Goal: Task Accomplishment & Management: Use online tool/utility

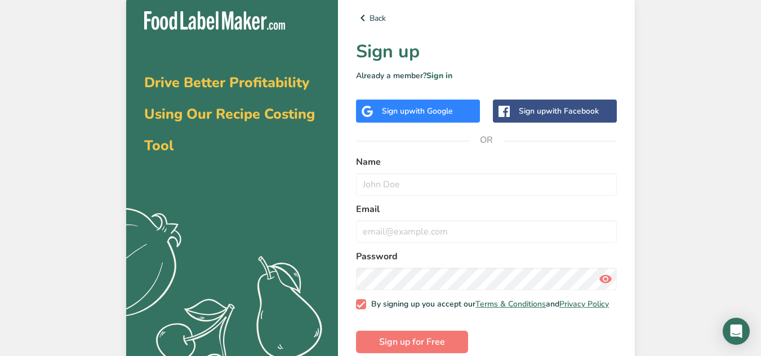
click at [468, 108] on div "Sign up with Google" at bounding box center [418, 111] width 124 height 23
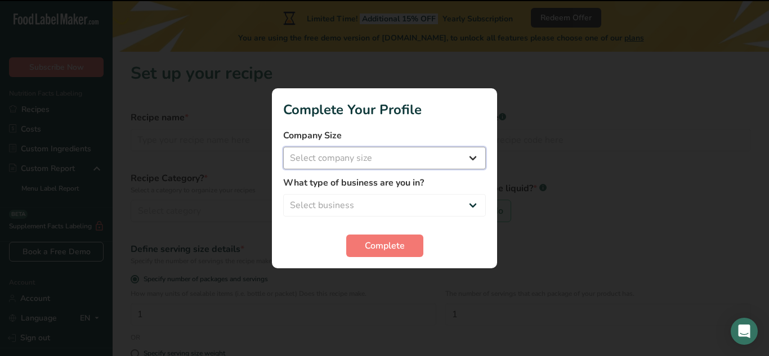
click at [476, 155] on select "Select company size Fewer than 10 Employees 10 to 50 Employees 51 to 500 Employ…" at bounding box center [384, 158] width 203 height 23
select select "1"
click at [283, 147] on select "Select company size Fewer than 10 Employees 10 to 50 Employees 51 to 500 Employ…" at bounding box center [384, 158] width 203 height 23
click at [473, 210] on select "Select business Packaged Food Manufacturer Restaurant & Cafe Bakery Meal Plans …" at bounding box center [384, 205] width 203 height 23
select select "3"
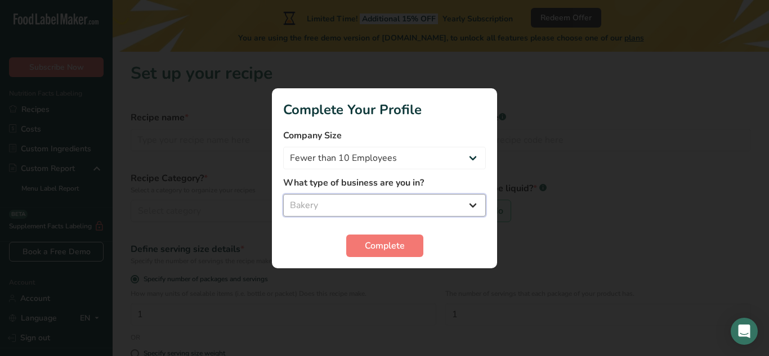
click at [283, 194] on select "Select business Packaged Food Manufacturer Restaurant & Cafe Bakery Meal Plans …" at bounding box center [384, 205] width 203 height 23
click at [367, 250] on span "Complete" at bounding box center [385, 246] width 40 height 14
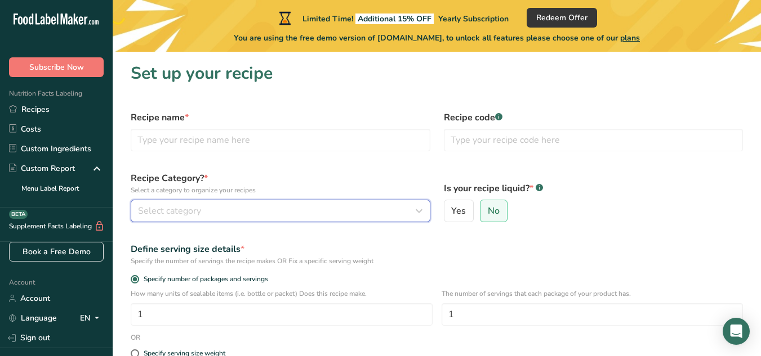
click at [408, 216] on div "Select category" at bounding box center [277, 211] width 278 height 14
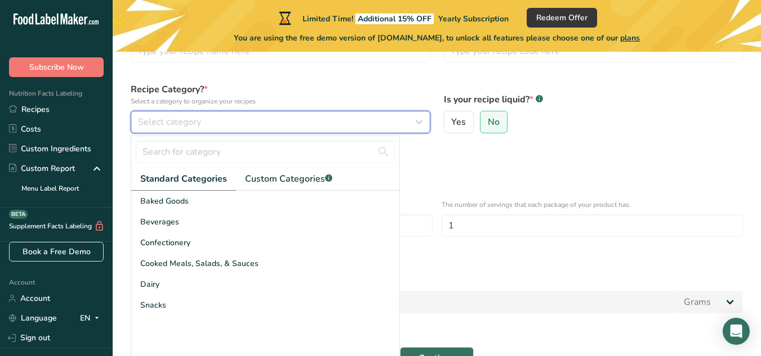
scroll to position [90, 0]
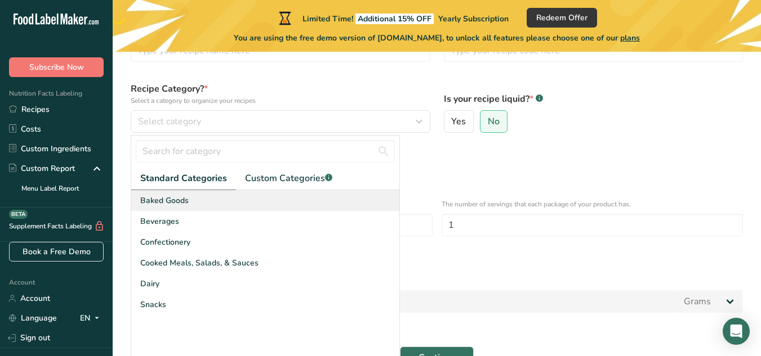
click at [315, 199] on div "Baked Goods" at bounding box center [265, 200] width 268 height 21
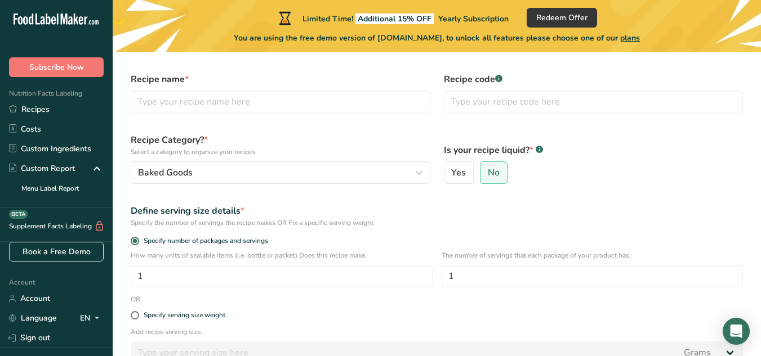
scroll to position [29, 0]
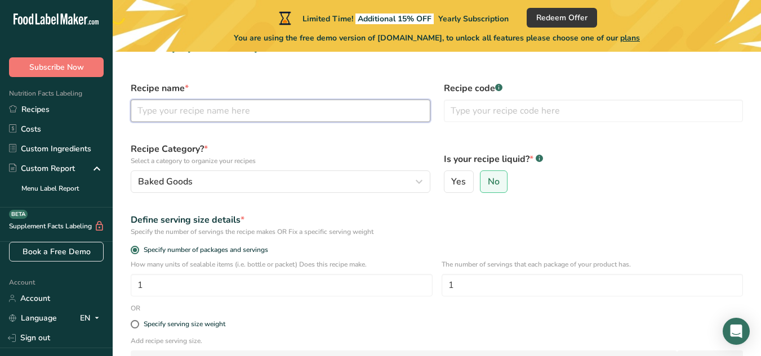
click at [275, 109] on input "text" at bounding box center [281, 111] width 300 height 23
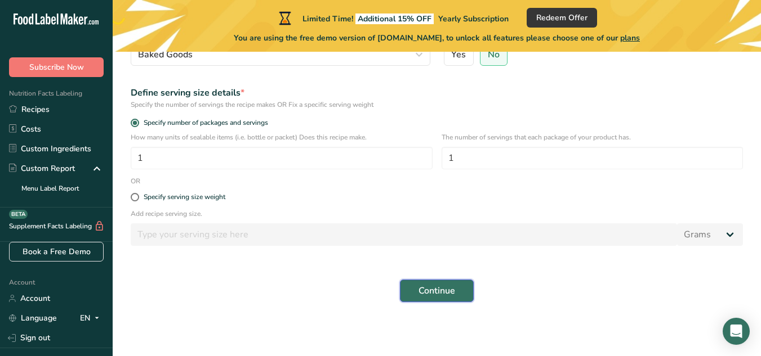
click at [431, 298] on button "Continue" at bounding box center [437, 291] width 74 height 23
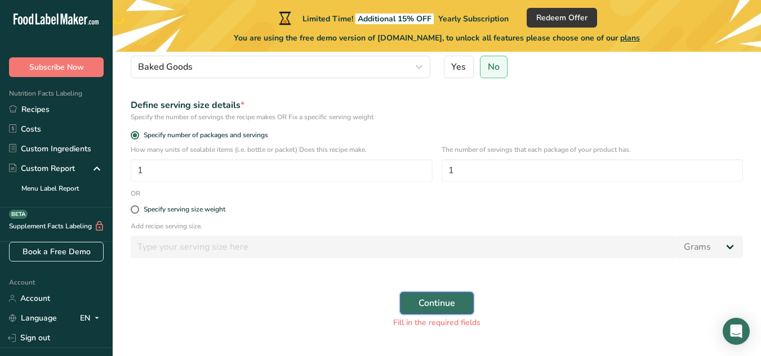
scroll to position [0, 0]
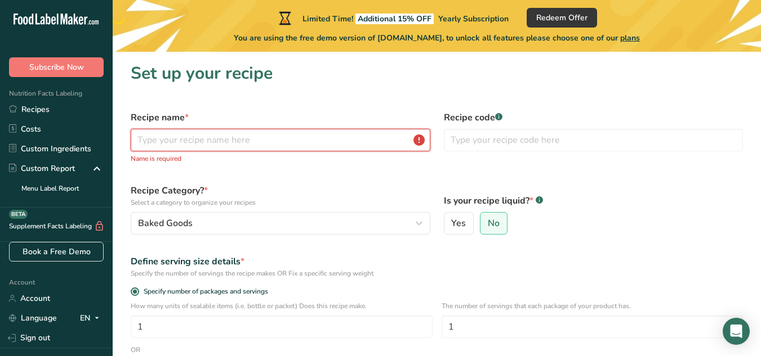
click at [306, 139] on input "text" at bounding box center [281, 140] width 300 height 23
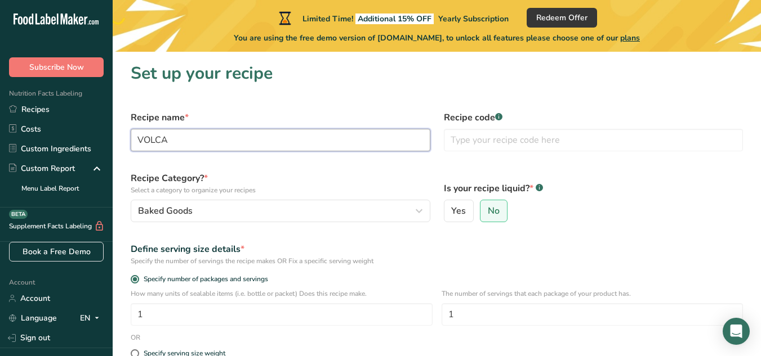
paste input "Ñ"
type input "VOLCAÑA"
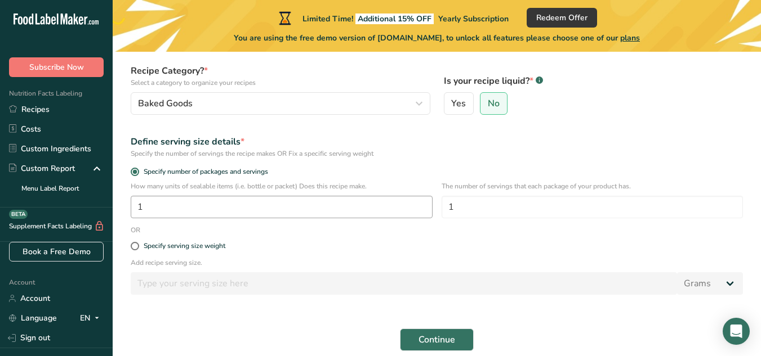
scroll to position [157, 0]
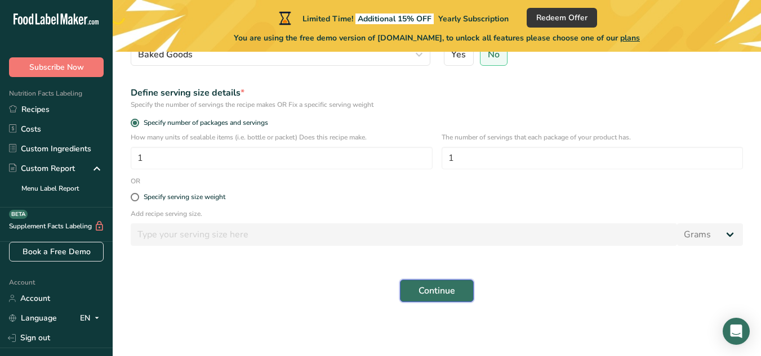
click at [443, 283] on button "Continue" at bounding box center [437, 291] width 74 height 23
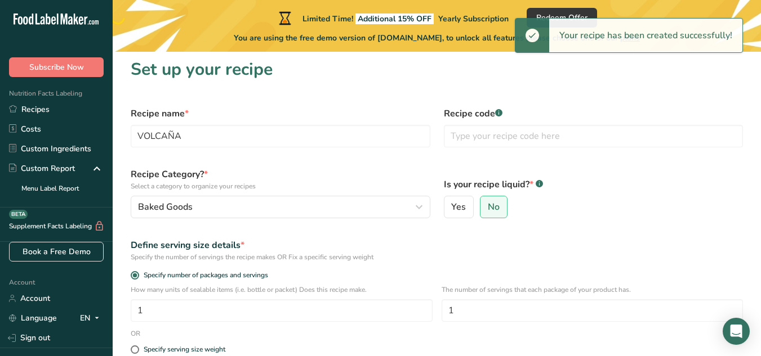
scroll to position [0, 0]
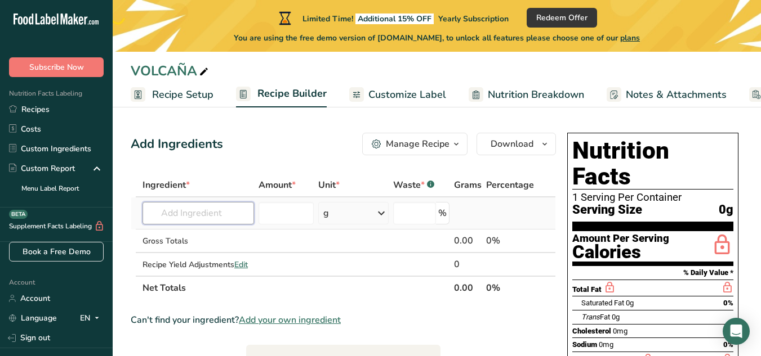
click at [240, 213] on input "text" at bounding box center [198, 213] width 112 height 23
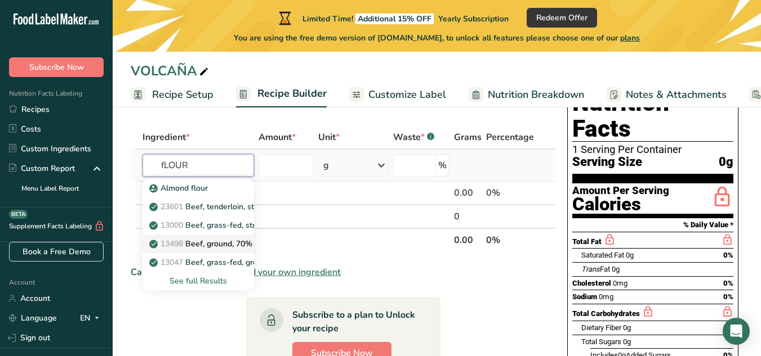
scroll to position [43, 0]
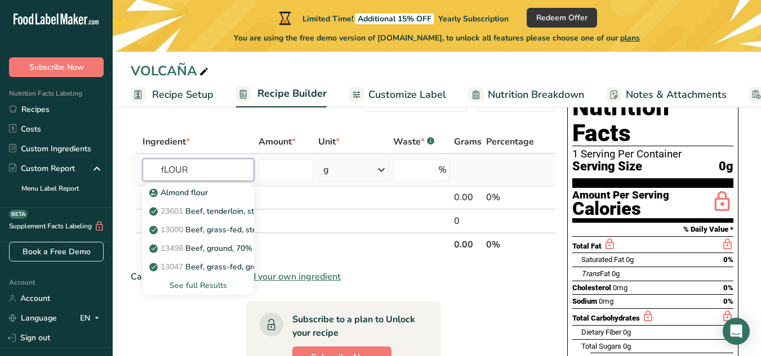
drag, startPoint x: 204, startPoint y: 162, endPoint x: 157, endPoint y: 166, distance: 47.5
click at [157, 166] on input "fLOUR" at bounding box center [198, 170] width 112 height 23
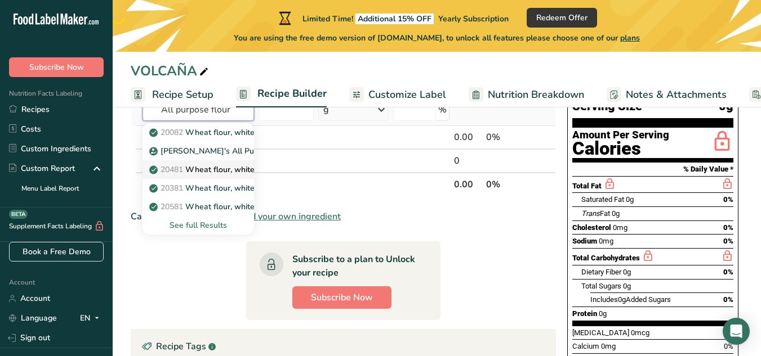
scroll to position [104, 0]
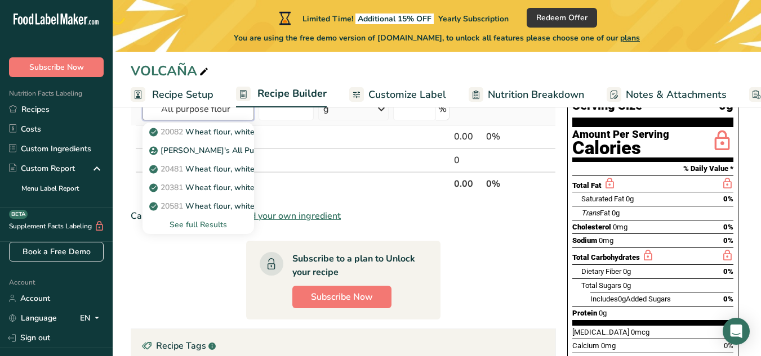
type input "All purpose flour"
click at [204, 228] on div "See full Results" at bounding box center [197, 225] width 93 height 12
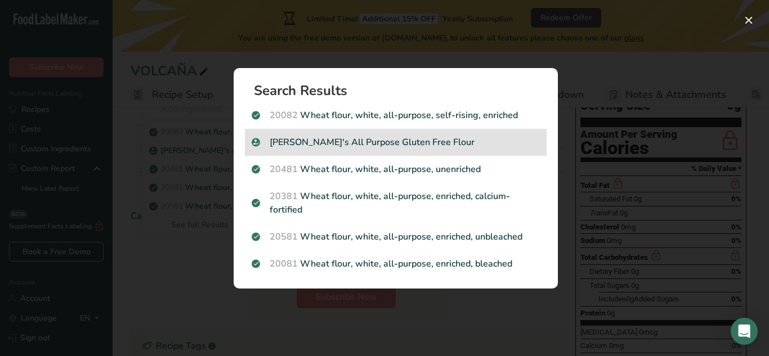
click at [521, 139] on p "[PERSON_NAME]'s All Purpose Gluten Free Flour" at bounding box center [396, 143] width 288 height 14
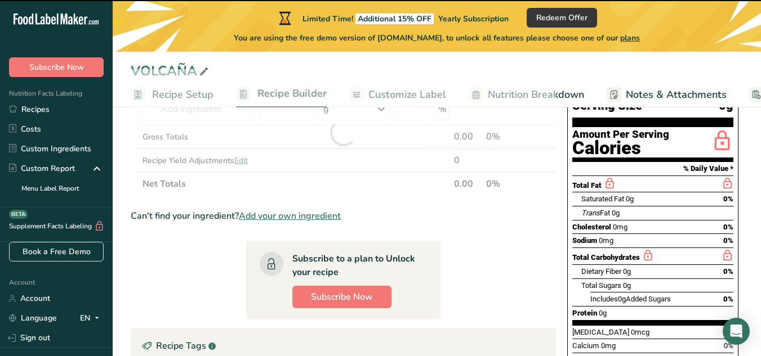
type input "0"
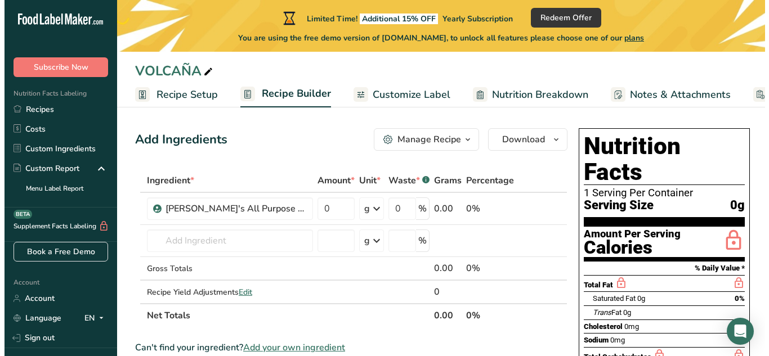
scroll to position [0, 0]
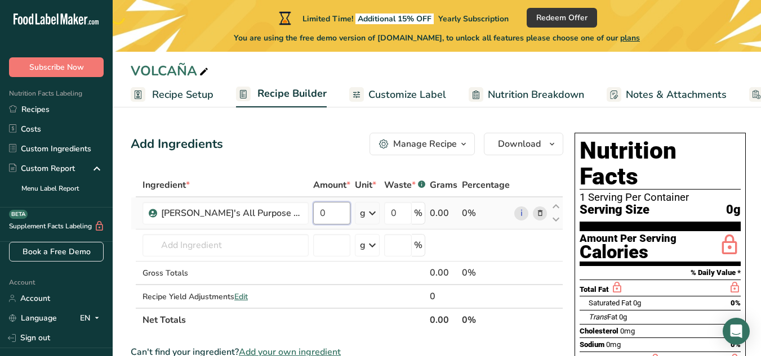
click at [329, 217] on input "0" at bounding box center [331, 213] width 37 height 23
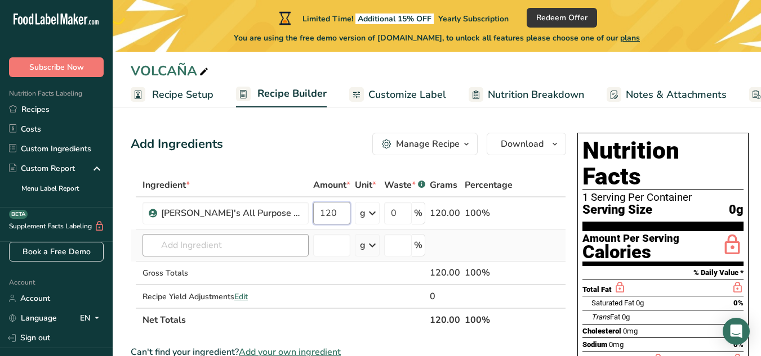
type input "120"
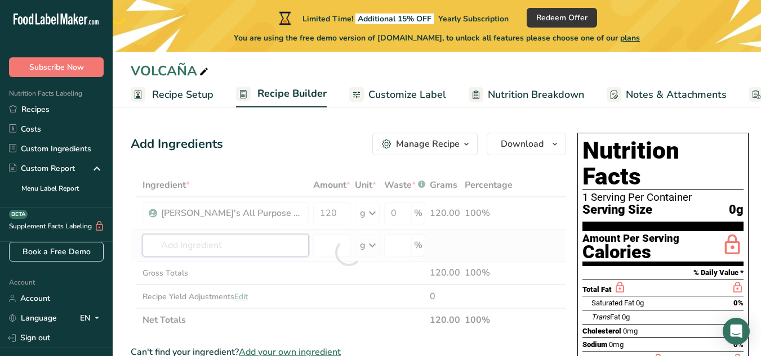
click at [275, 244] on div "Ingredient * Amount * Unit * Waste * .a-a{fill:#347362;}.b-a{fill:#fff;} Grams …" at bounding box center [348, 252] width 435 height 159
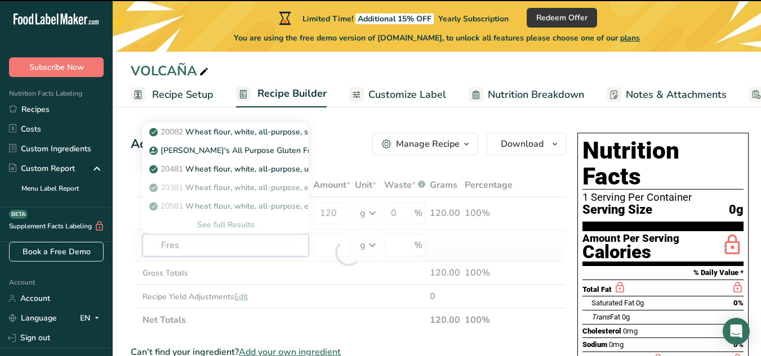
type input "Fresh"
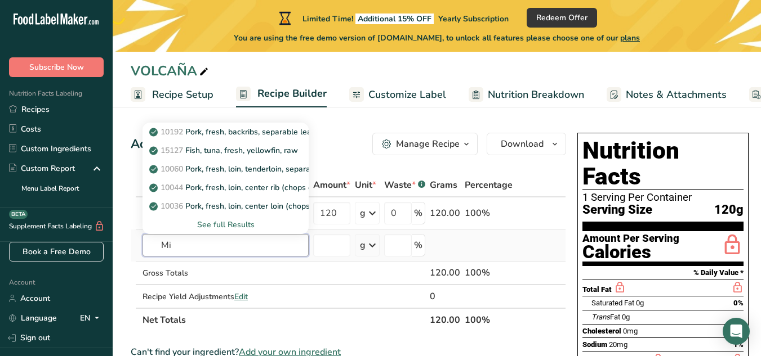
type input "M"
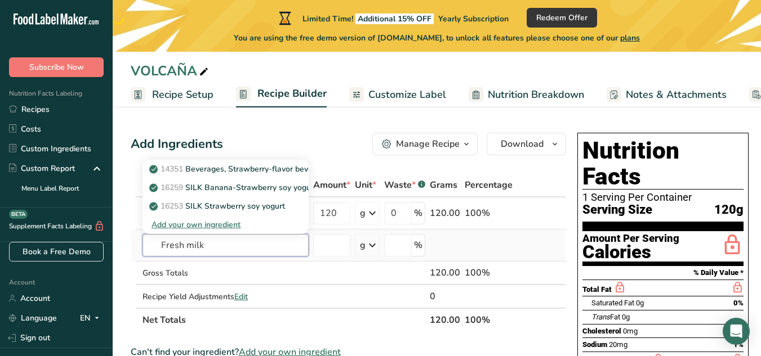
type input "Fresh milk"
click at [223, 228] on div "Add your own ingredient" at bounding box center [225, 225] width 148 height 12
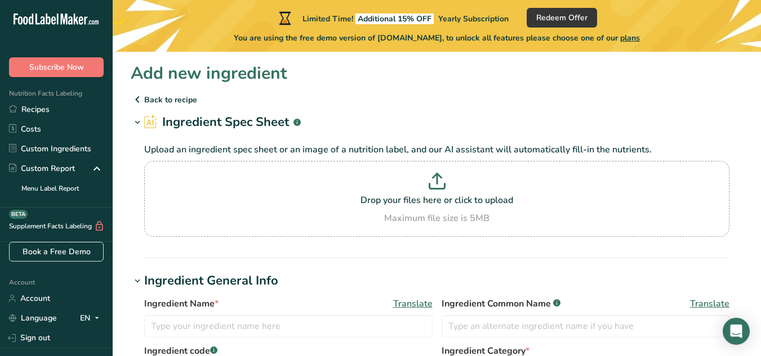
click at [140, 96] on icon at bounding box center [138, 100] width 14 height 20
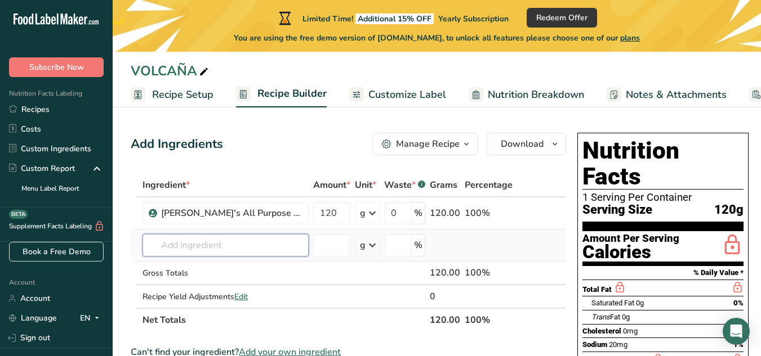
click at [216, 246] on input "text" at bounding box center [225, 245] width 166 height 23
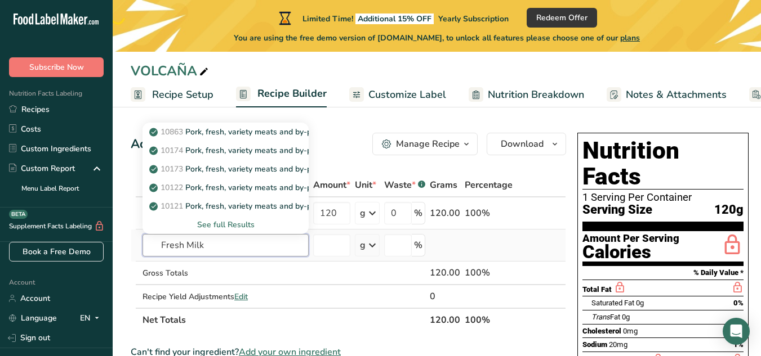
type input "Fresh Milk"
click at [225, 225] on div "See full Results" at bounding box center [225, 225] width 148 height 12
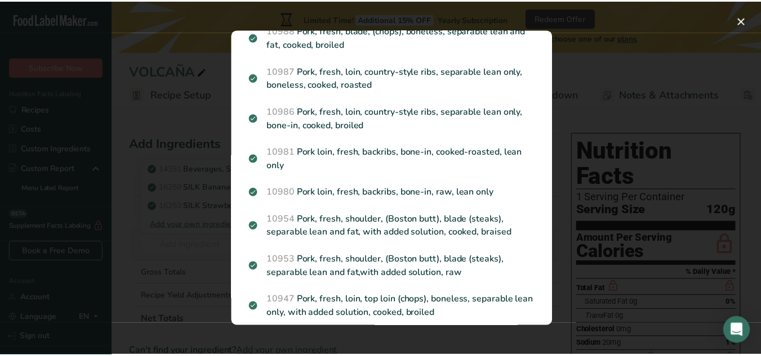
scroll to position [1504, 0]
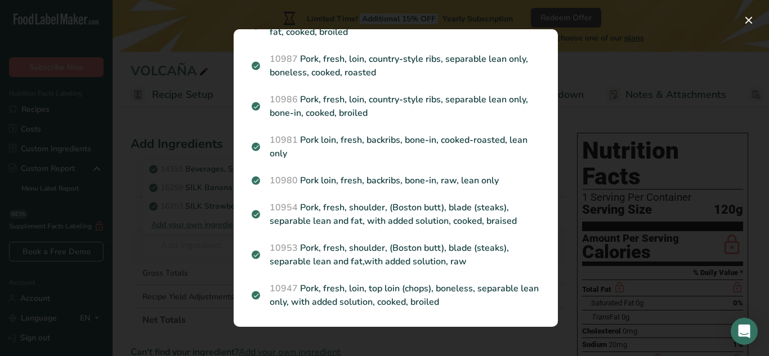
click at [204, 198] on div "Search results modal" at bounding box center [384, 178] width 769 height 356
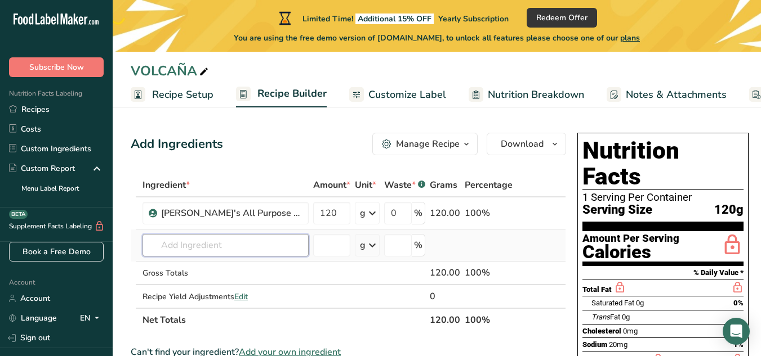
click at [202, 246] on input "text" at bounding box center [225, 245] width 166 height 23
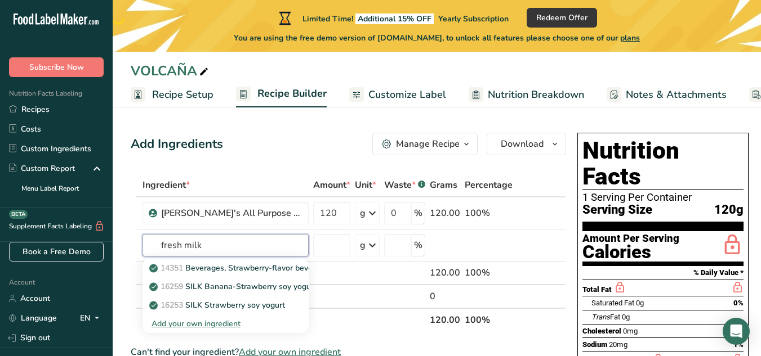
type input "fresh milk"
click at [228, 320] on div "Add your own ingredient" at bounding box center [225, 324] width 148 height 12
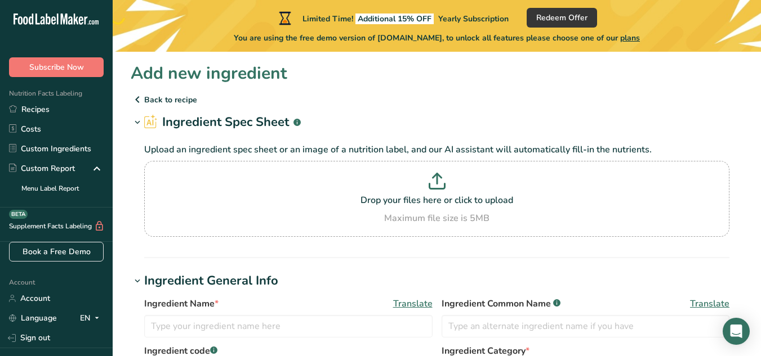
click at [138, 99] on icon at bounding box center [138, 100] width 14 height 20
